Goal: Information Seeking & Learning: Learn about a topic

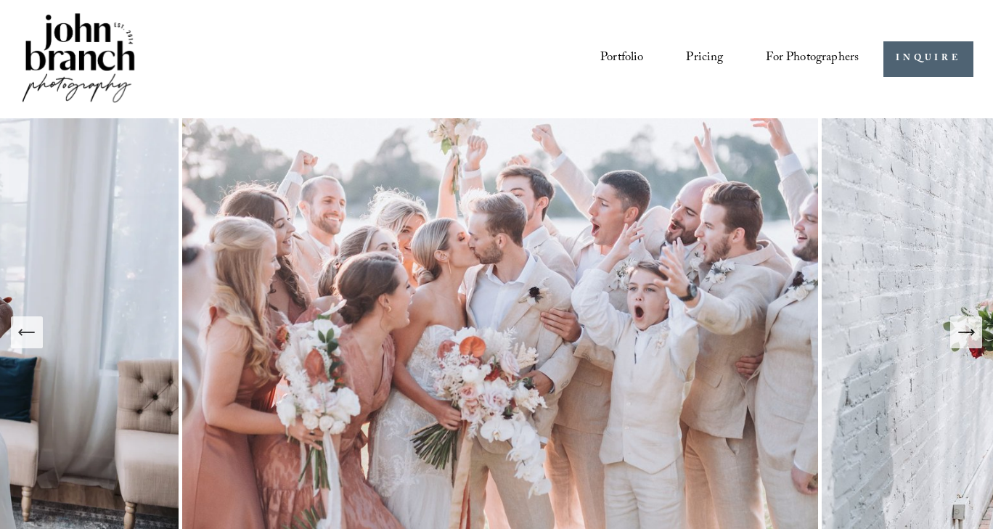
click at [0, 0] on span "Education" at bounding box center [0, 0] width 0 height 0
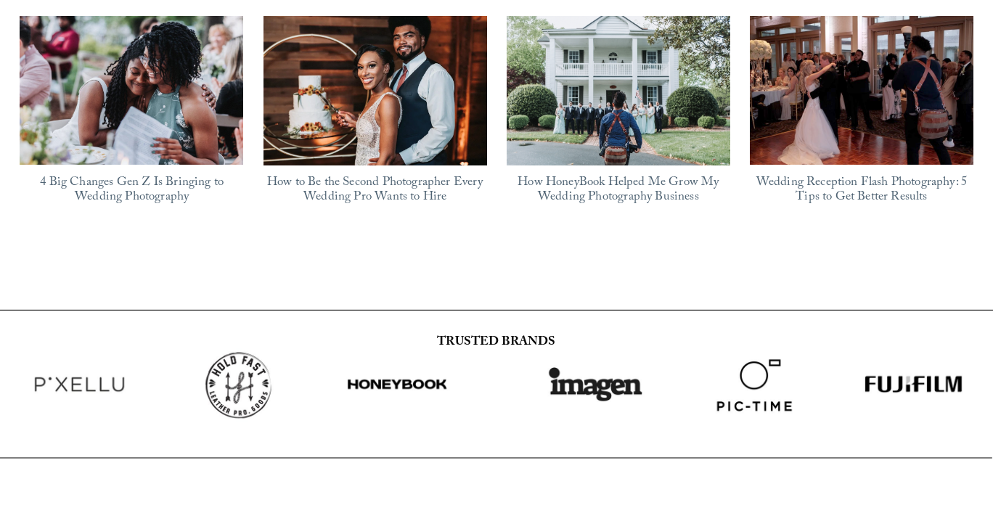
scroll to position [1500, 0]
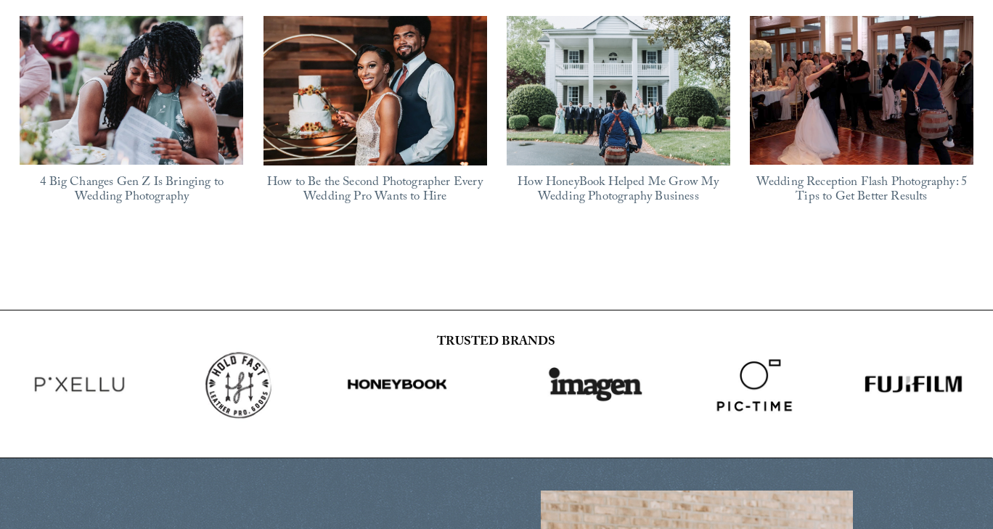
click at [833, 173] on link "Wedding Reception Flash Photography: 5 Tips to Get Better Results" at bounding box center [862, 191] width 211 height 36
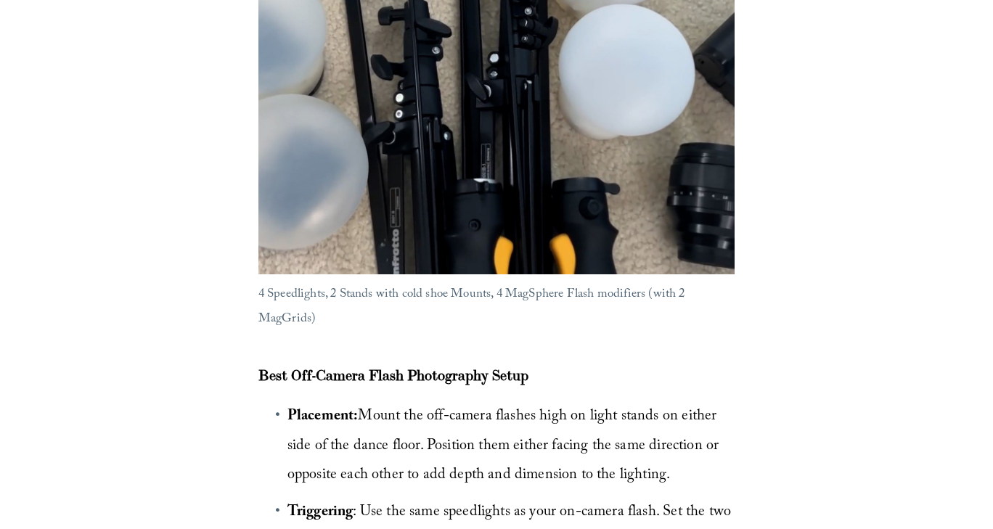
scroll to position [4601, 0]
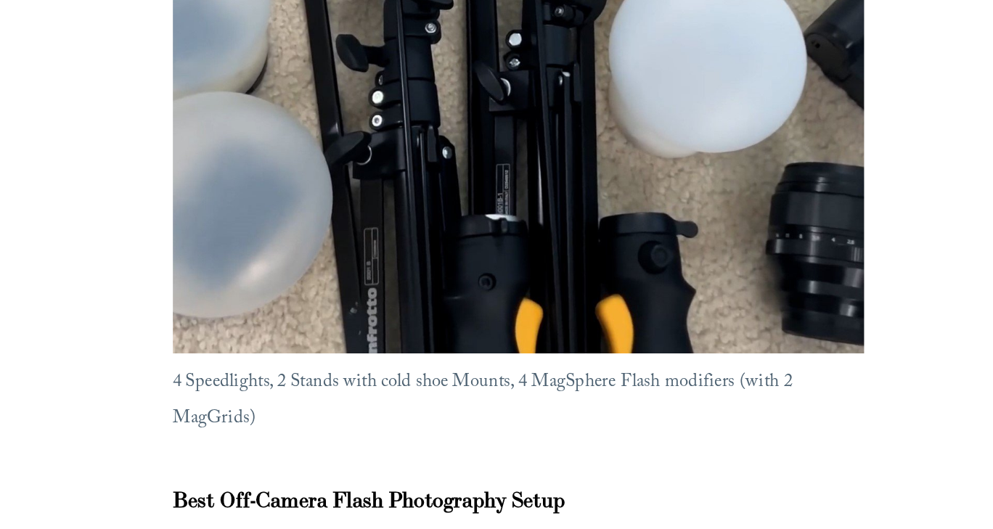
scroll to position [4596, 0]
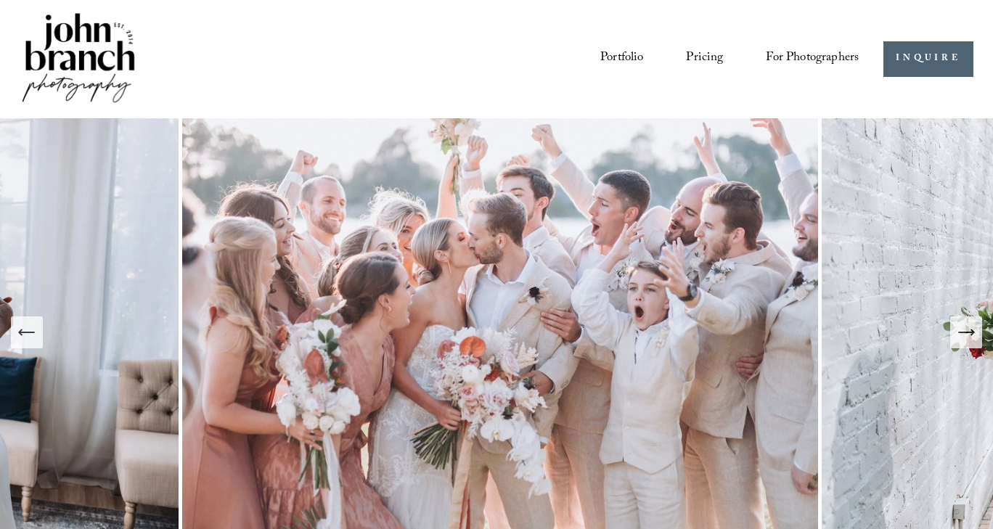
click at [0, 0] on link "Courses" at bounding box center [0, 0] width 0 height 0
